Goal: Task Accomplishment & Management: Manage account settings

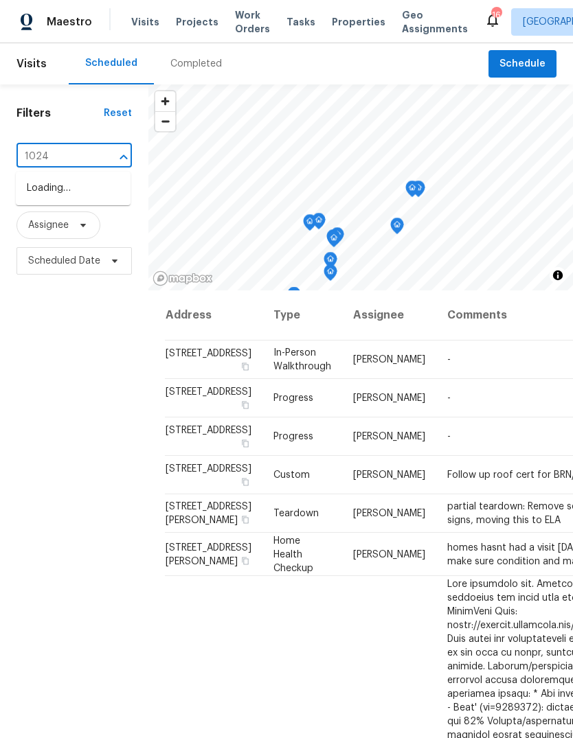
type input "10248"
click at [64, 237] on li "[STREET_ADDRESS]" at bounding box center [73, 225] width 115 height 23
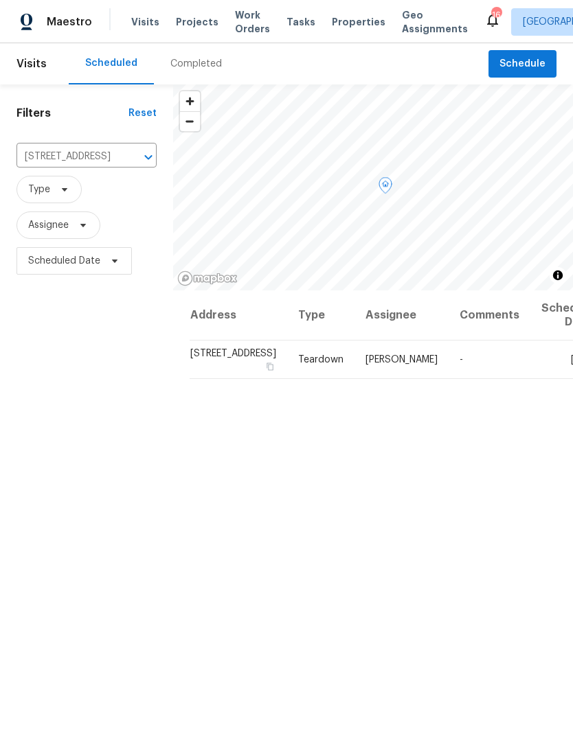
click at [0, 0] on icon at bounding box center [0, 0] width 0 height 0
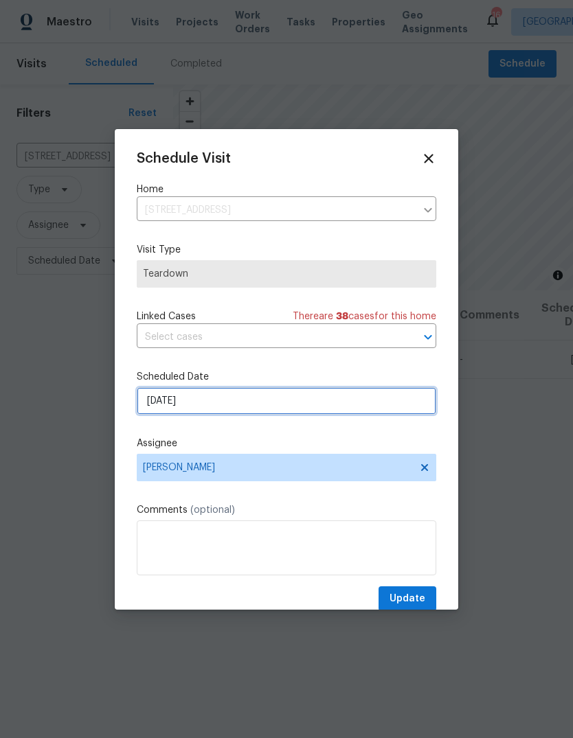
click at [218, 404] on input "[DATE]" at bounding box center [286, 400] width 299 height 27
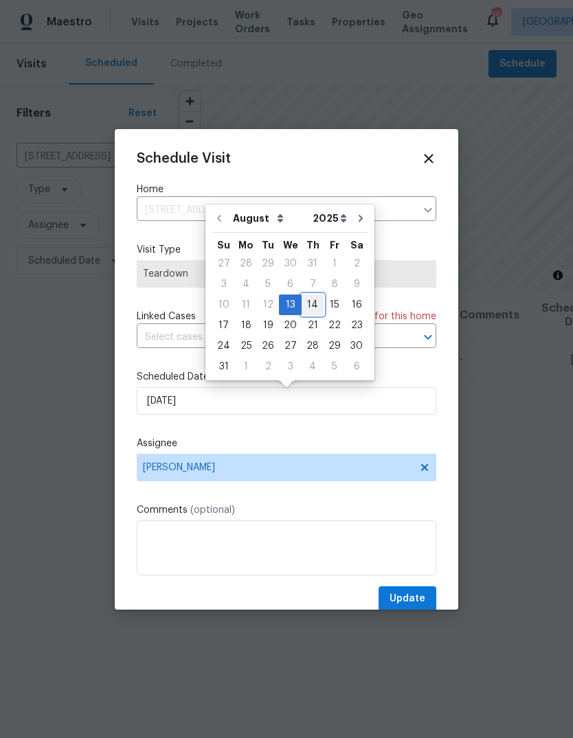
click at [311, 304] on div "14" at bounding box center [312, 304] width 22 height 19
type input "[DATE]"
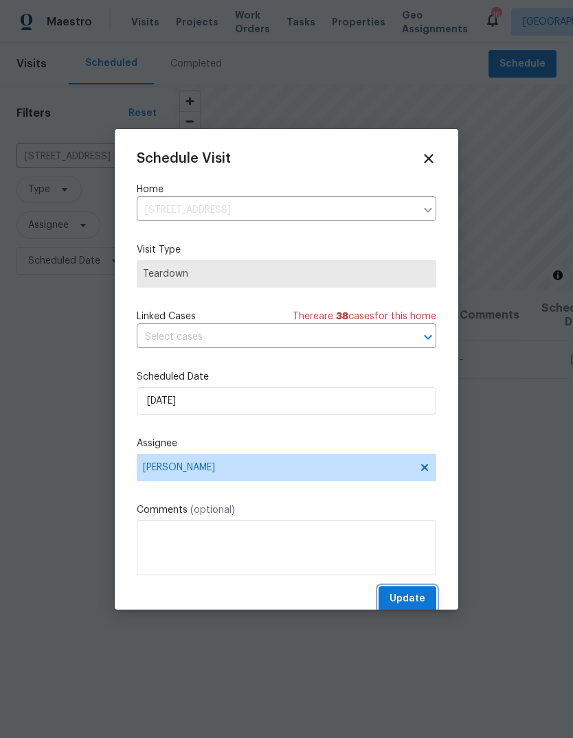
click at [417, 595] on span "Update" at bounding box center [407, 598] width 36 height 17
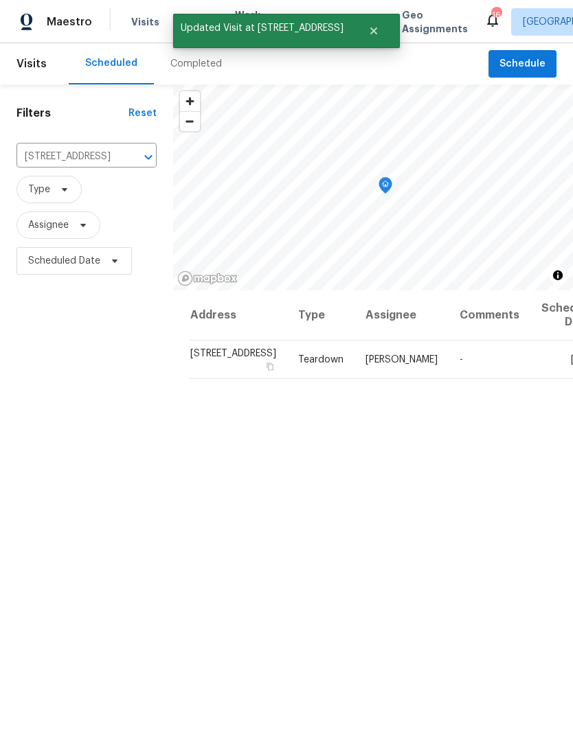
click at [124, 158] on icon "Clear" at bounding box center [131, 157] width 14 height 14
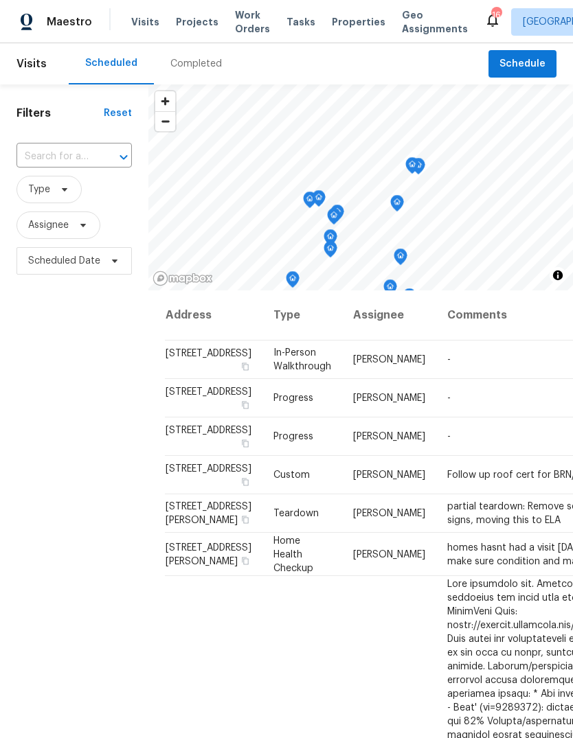
click at [64, 157] on input "text" at bounding box center [54, 156] width 77 height 21
type input "9976"
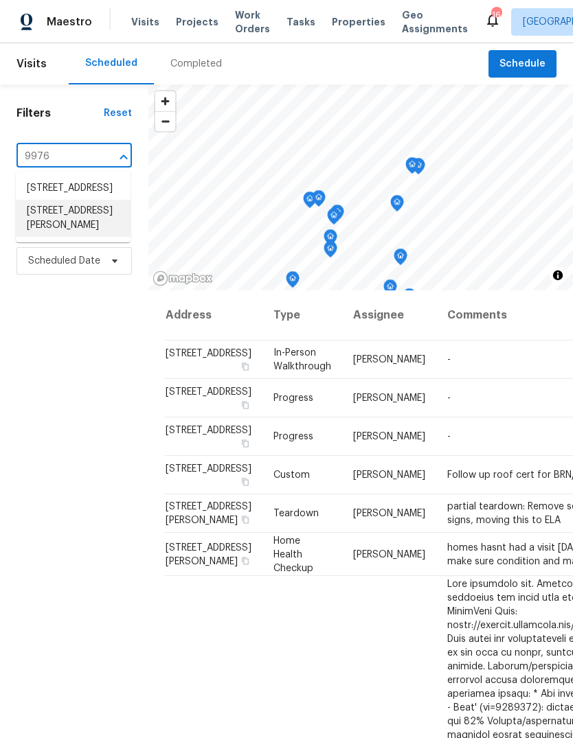
click at [70, 237] on li "[STREET_ADDRESS][PERSON_NAME]" at bounding box center [73, 218] width 115 height 37
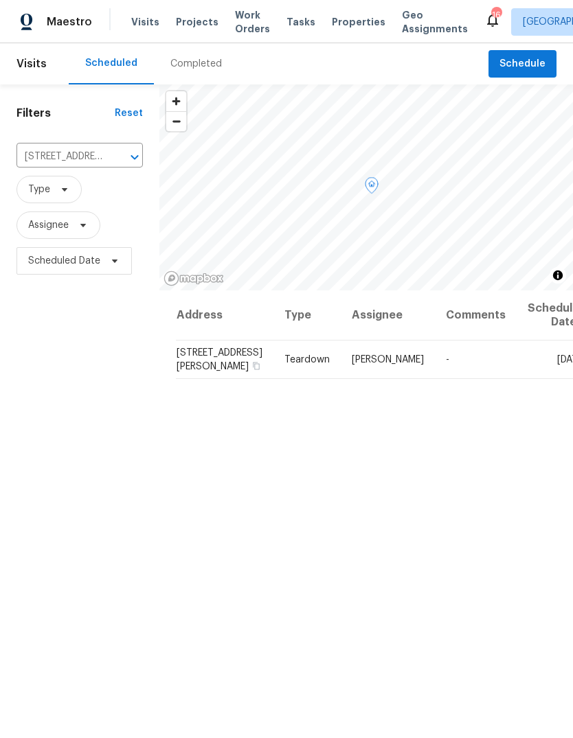
click at [0, 0] on icon at bounding box center [0, 0] width 0 height 0
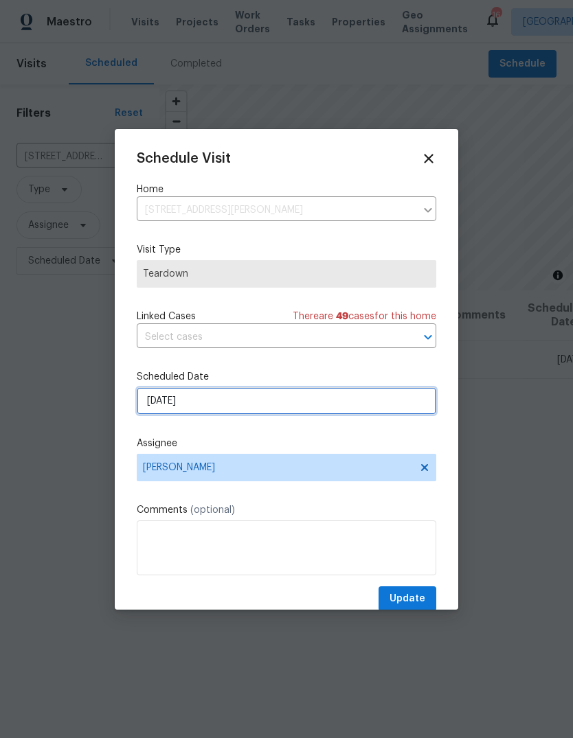
click at [224, 403] on input "[DATE]" at bounding box center [286, 400] width 299 height 27
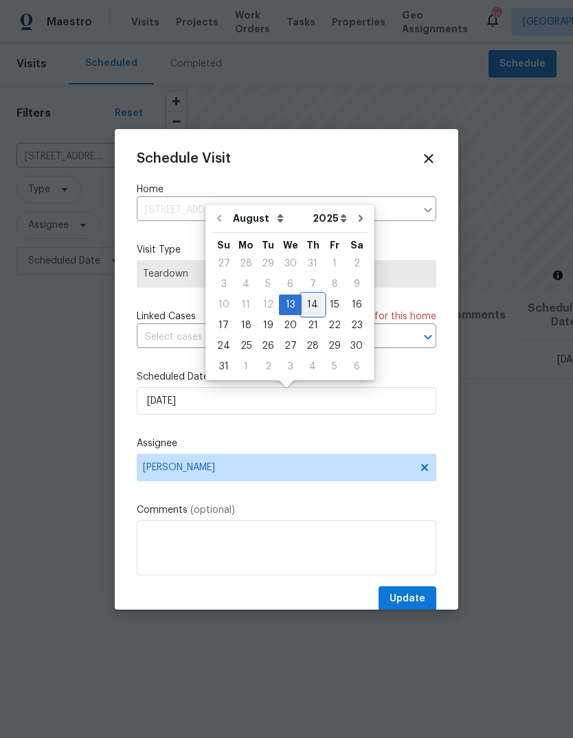
click at [306, 308] on div "14" at bounding box center [312, 304] width 22 height 19
type input "[DATE]"
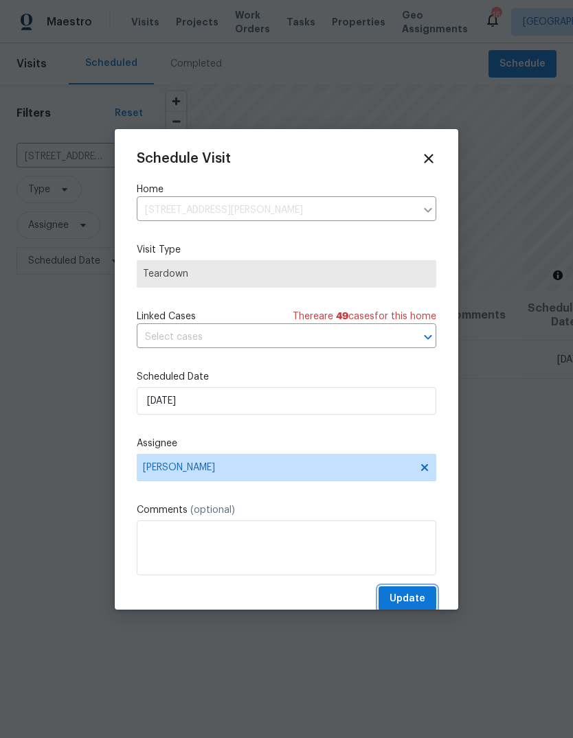
click at [412, 597] on span "Update" at bounding box center [407, 598] width 36 height 17
